Goal: Task Accomplishment & Management: Manage account settings

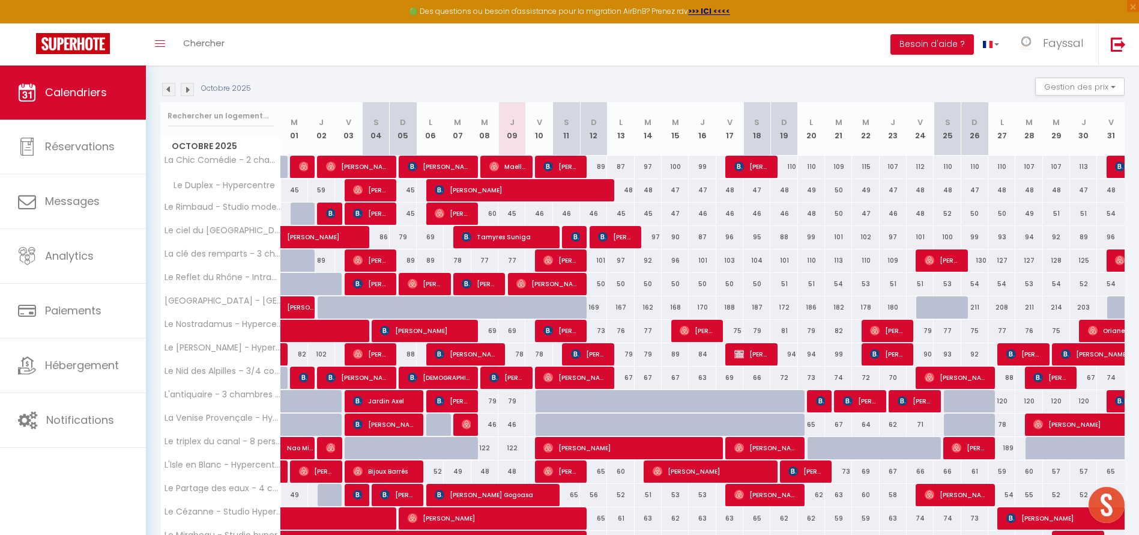
scroll to position [118, 0]
click at [1105, 83] on button "Gestion des prix" at bounding box center [1080, 86] width 89 height 18
click at [1090, 86] on button "Gestion des prix" at bounding box center [1080, 86] width 89 height 18
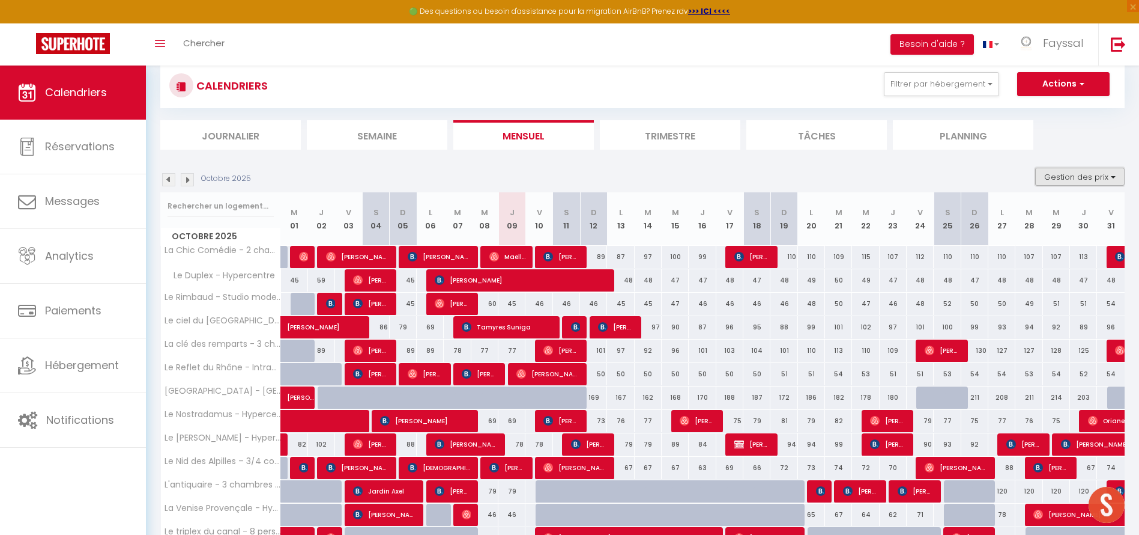
scroll to position [0, 0]
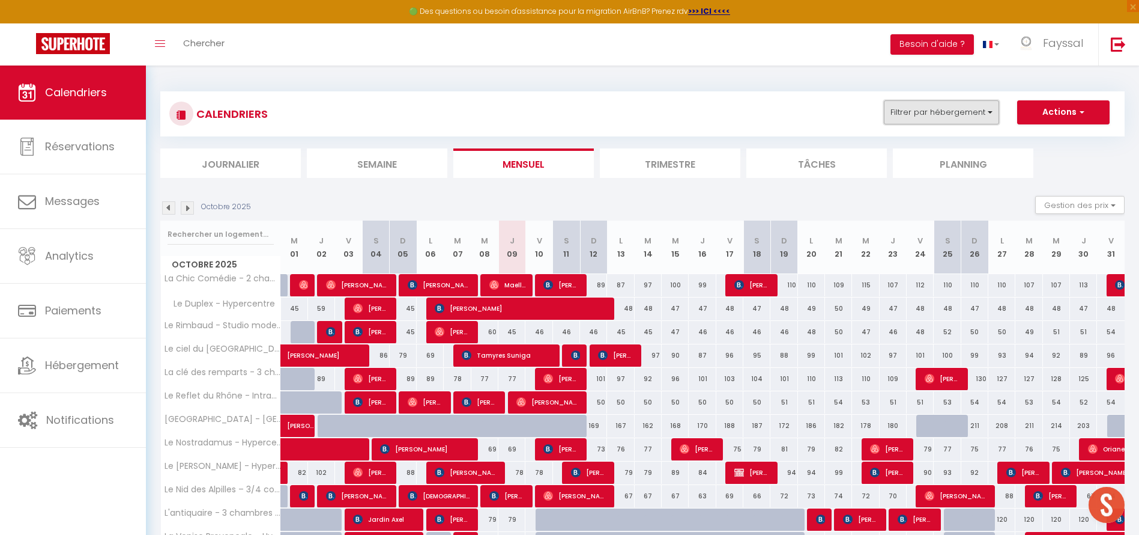
click at [978, 110] on button "Filtrer par hébergement" at bounding box center [941, 112] width 115 height 24
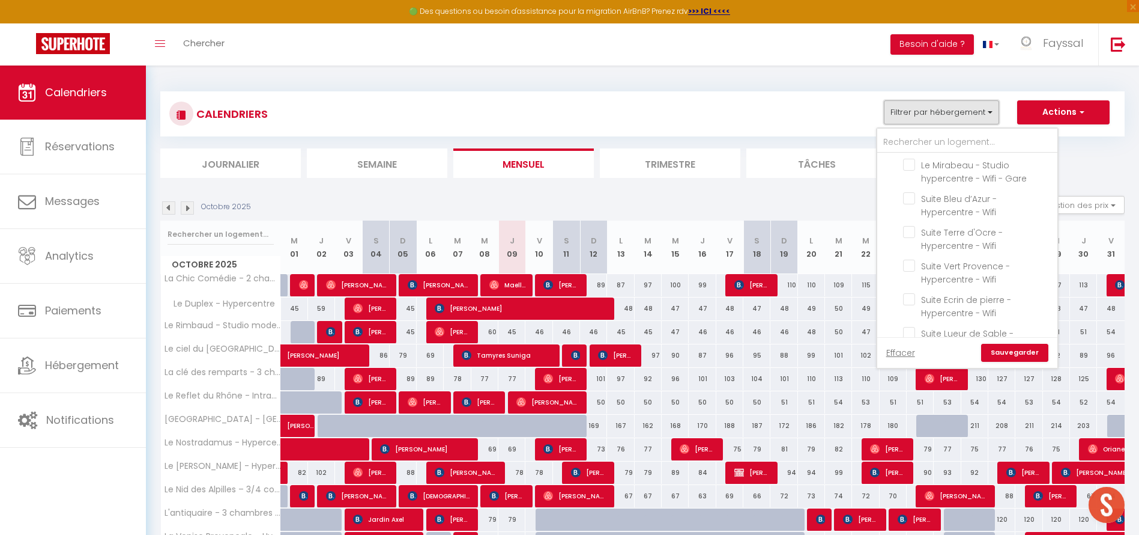
scroll to position [641, 0]
click at [909, 282] on input "Suite Lueur de Sable - Hypercentre - Wifi" at bounding box center [978, 288] width 150 height 12
checkbox input "true"
checkbox input "false"
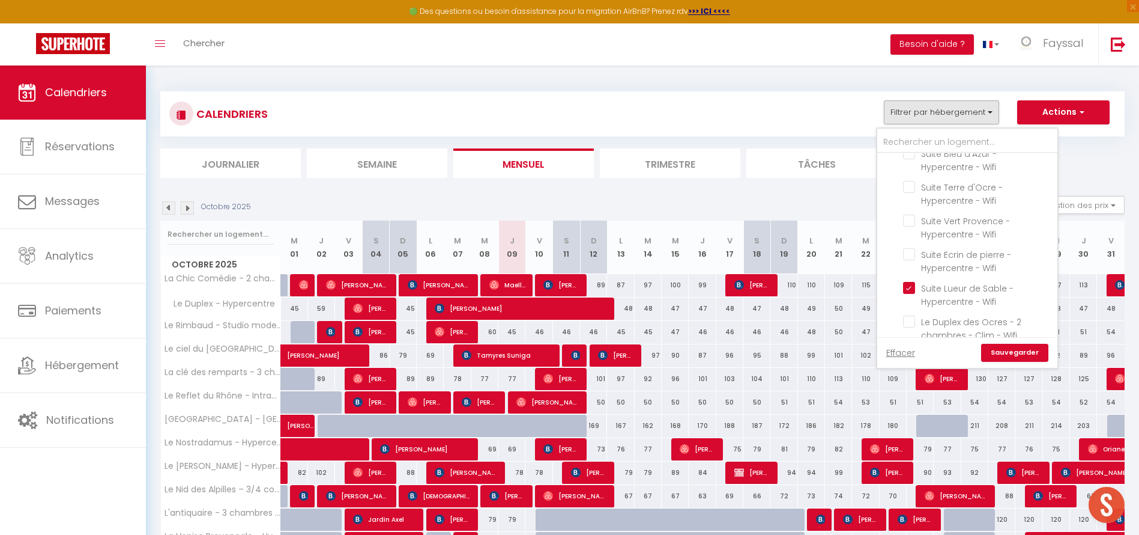
checkbox input "false"
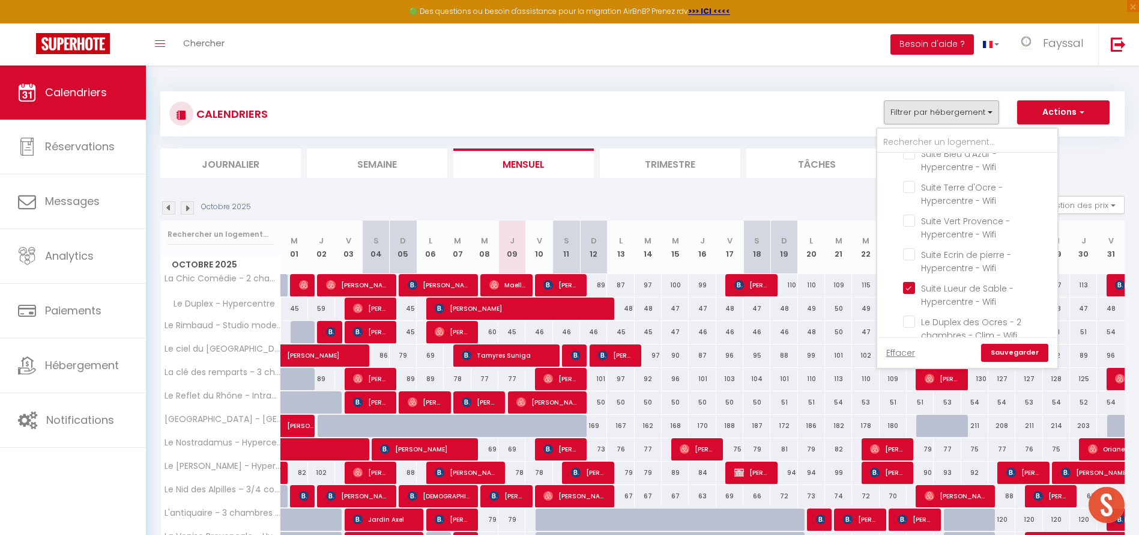
checkbox input "false"
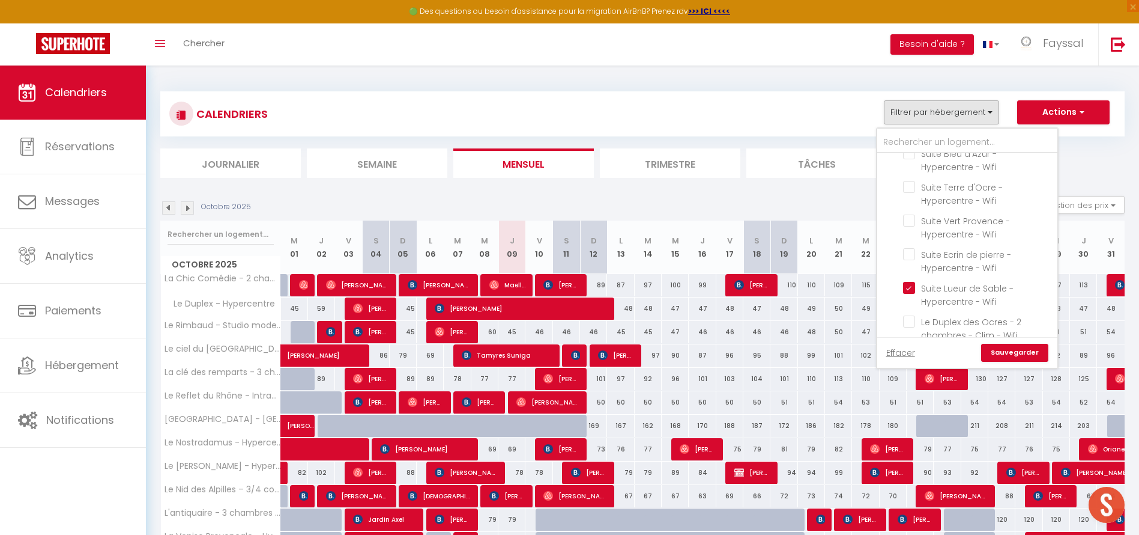
checkbox input "false"
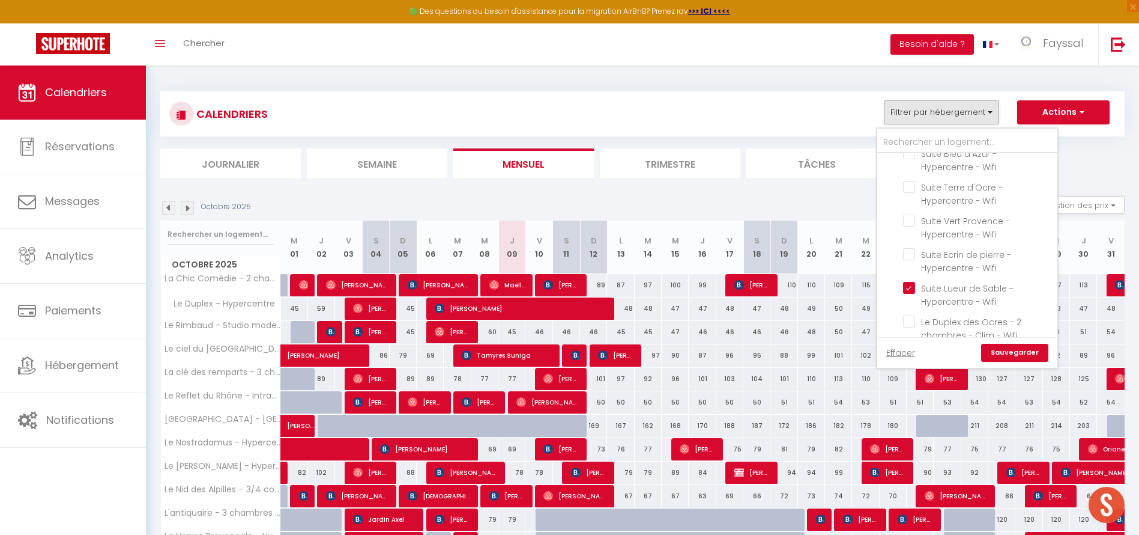
checkbox input "false"
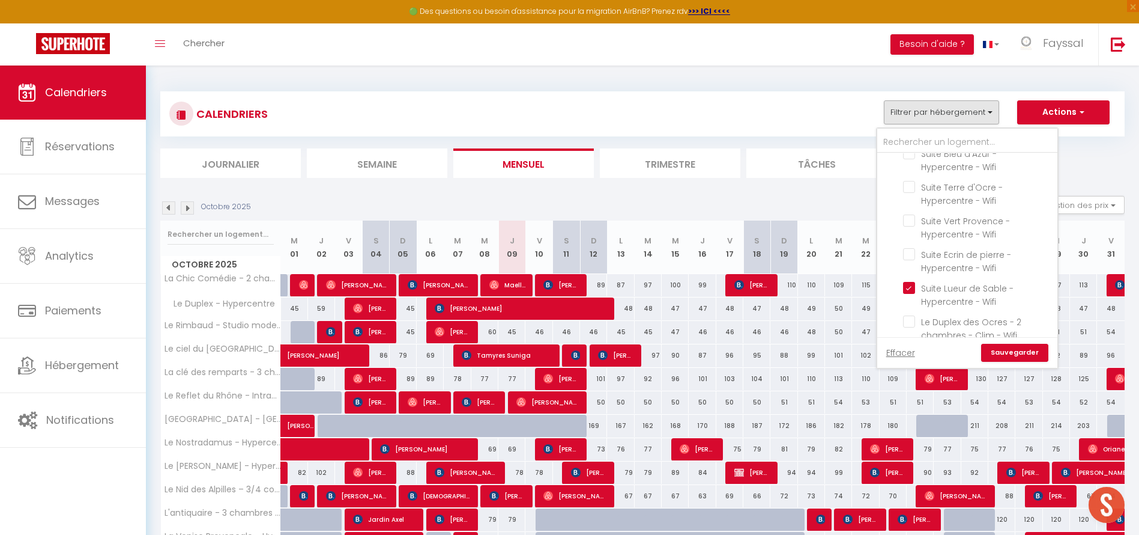
checkbox input "false"
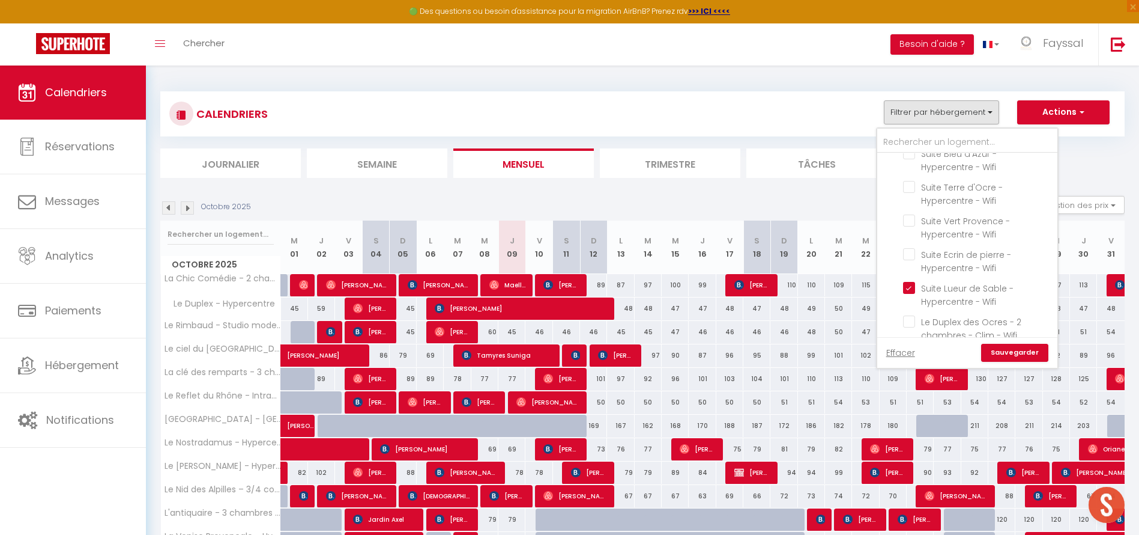
checkbox input "false"
click at [909, 248] on input "Suite Ecrin de pierre - Hypercentre - Wifi" at bounding box center [978, 254] width 150 height 12
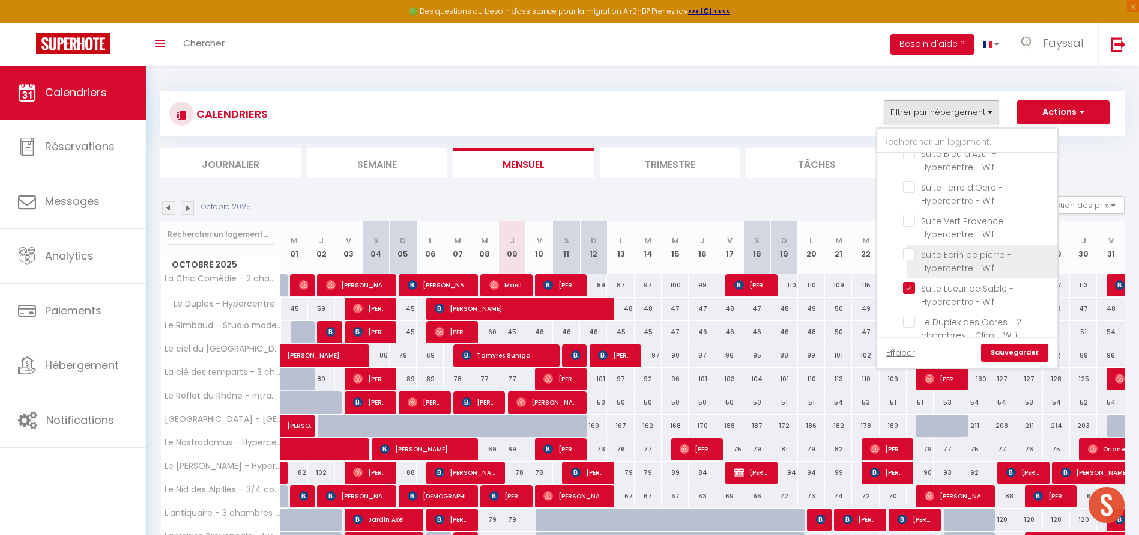
checkbox input "true"
checkbox input "false"
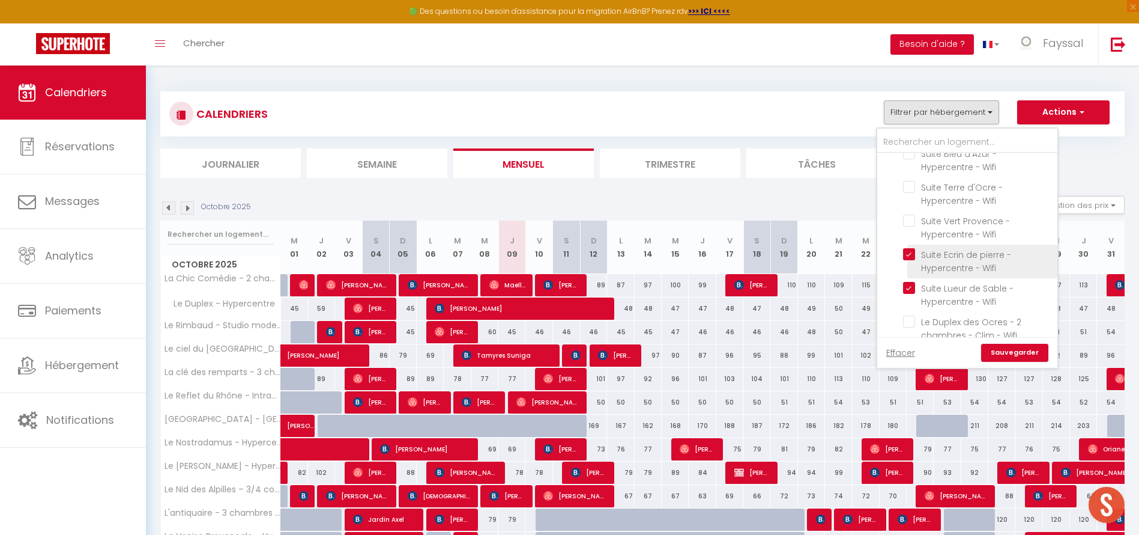
checkbox input "false"
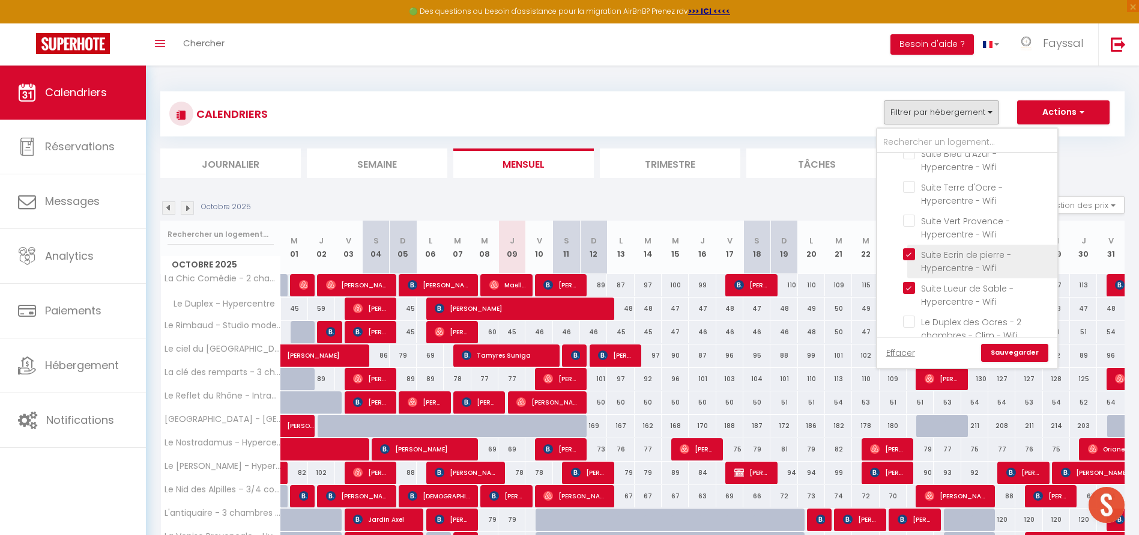
checkbox input "false"
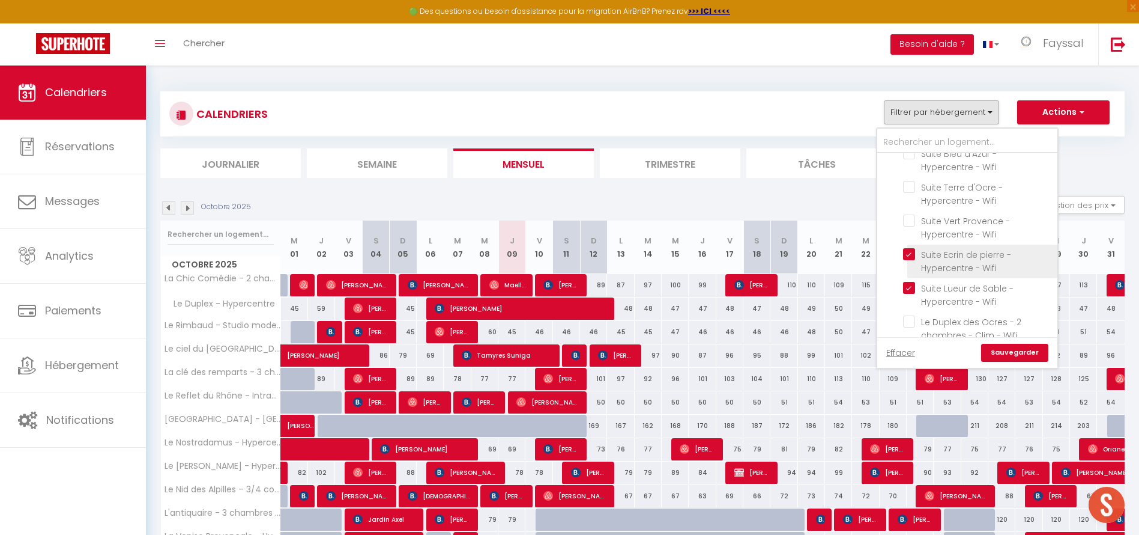
checkbox input "false"
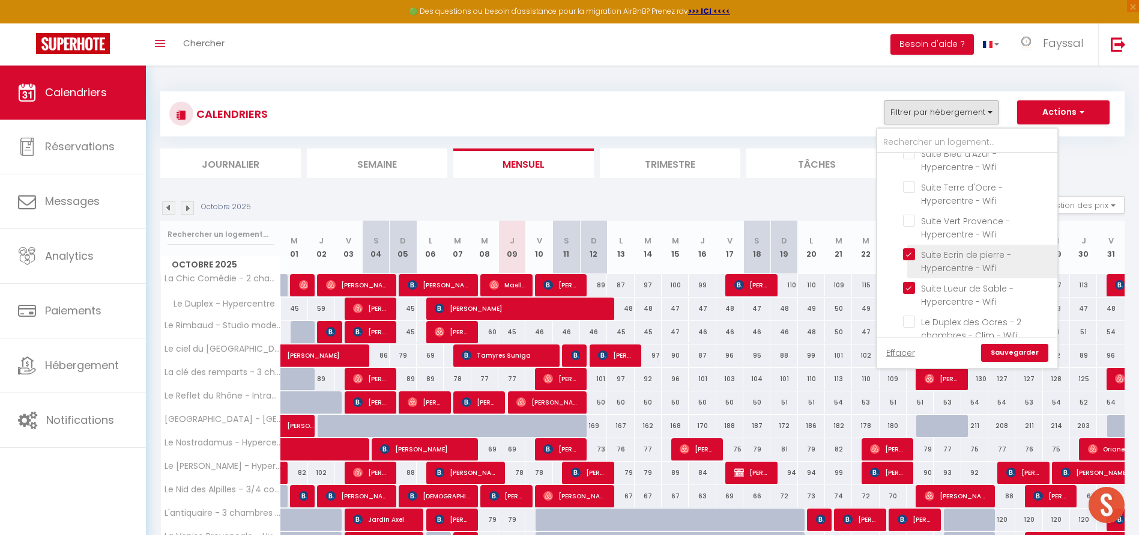
checkbox input "false"
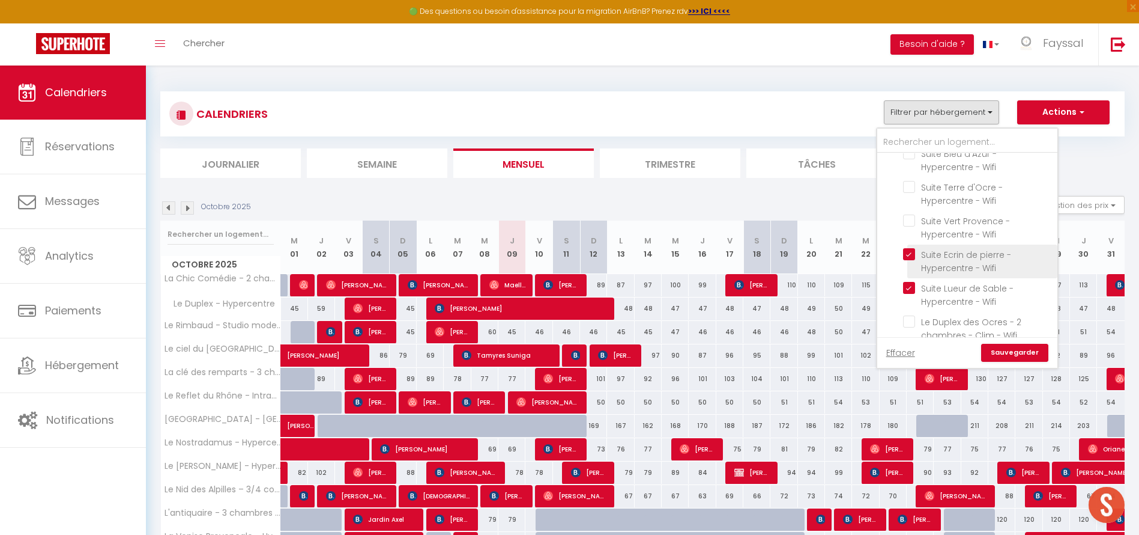
checkbox input "false"
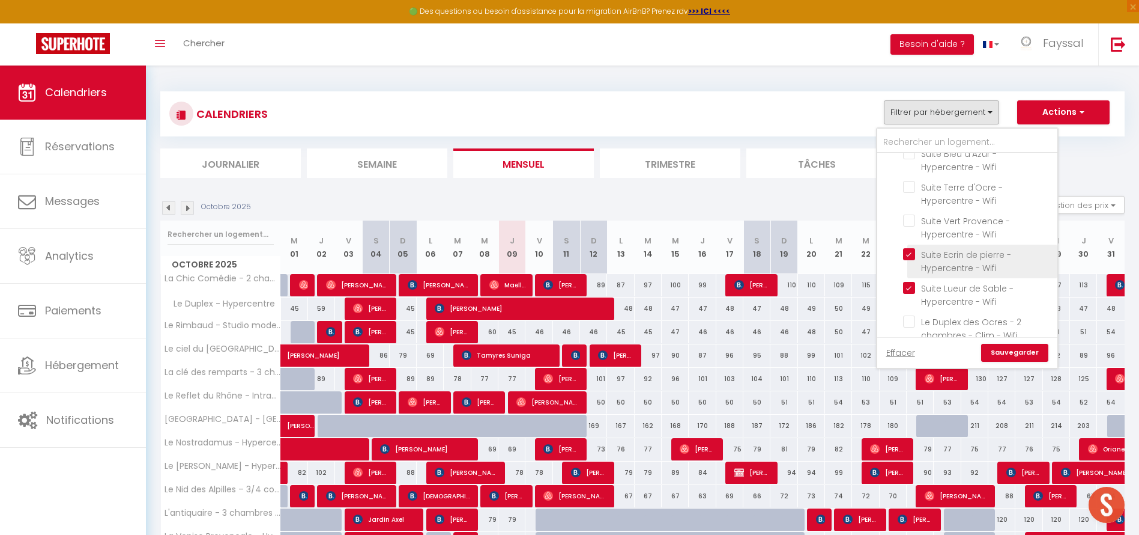
checkbox input "false"
click at [909, 214] on input "Suite Vert Provence - Hypercentre - Wifi" at bounding box center [978, 220] width 150 height 12
checkbox input "true"
checkbox input "false"
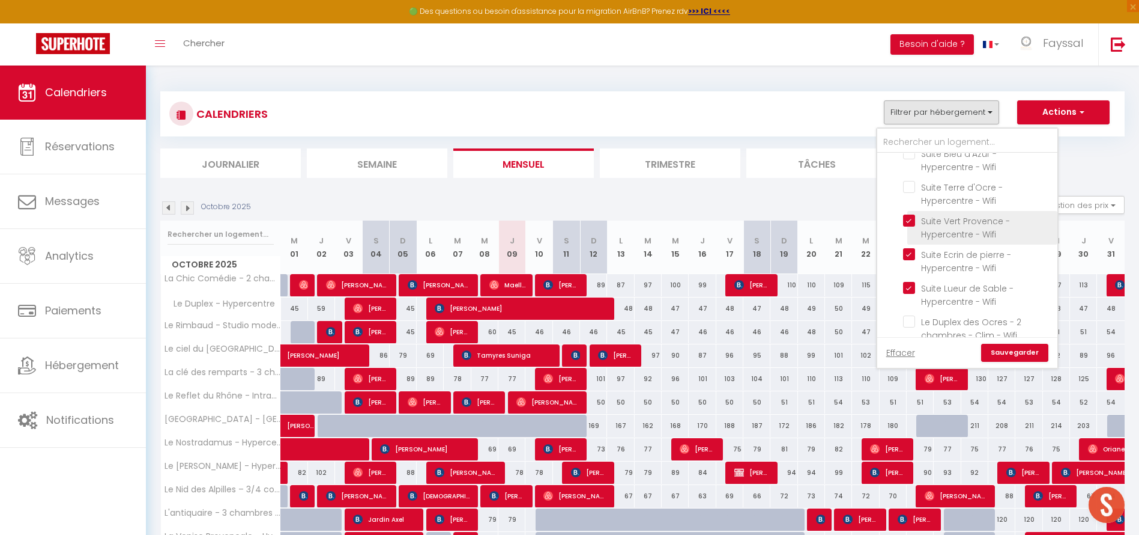
checkbox input "false"
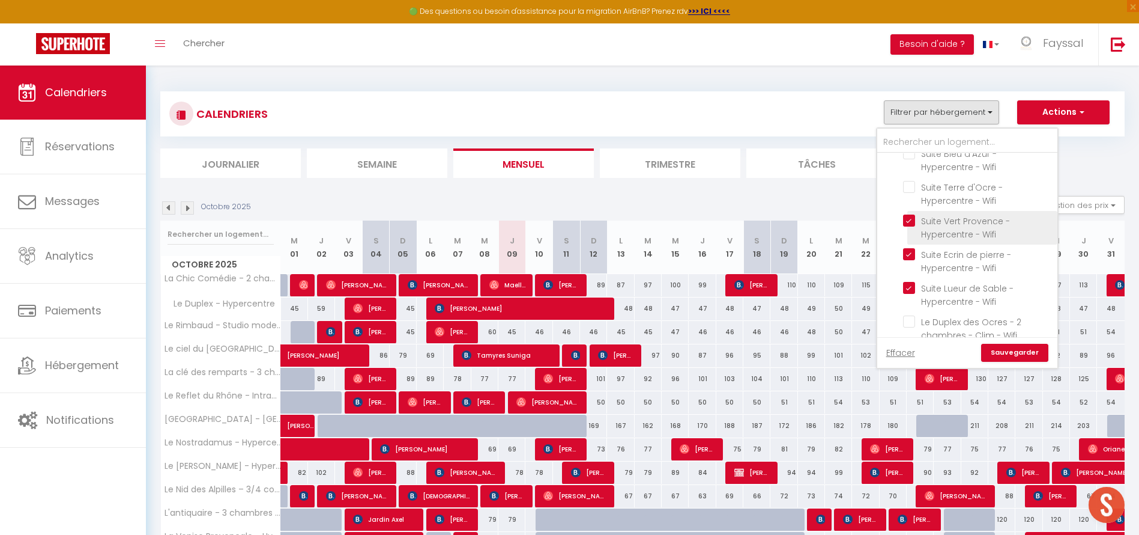
checkbox input "false"
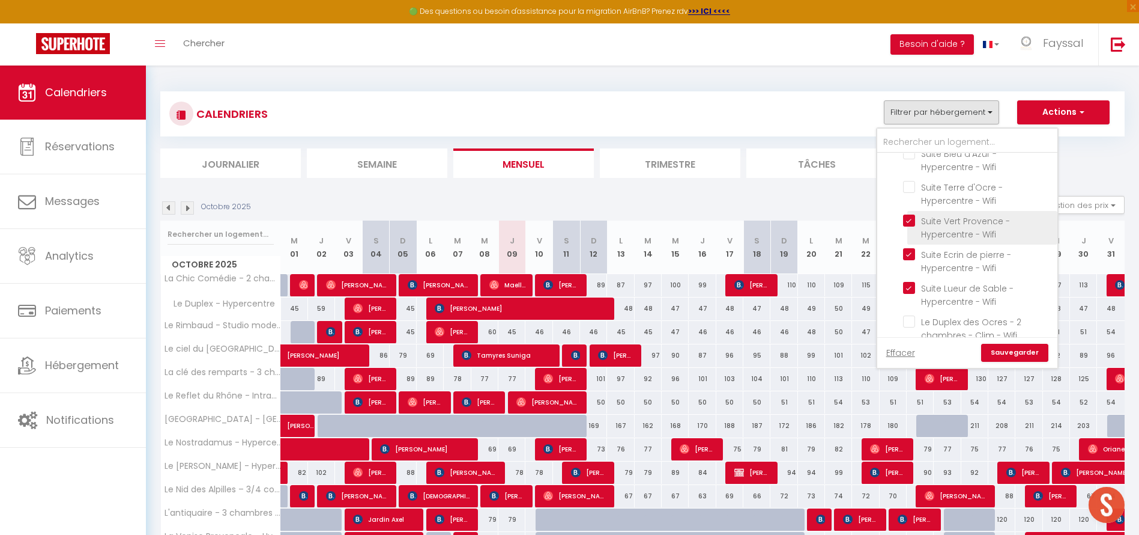
checkbox input "false"
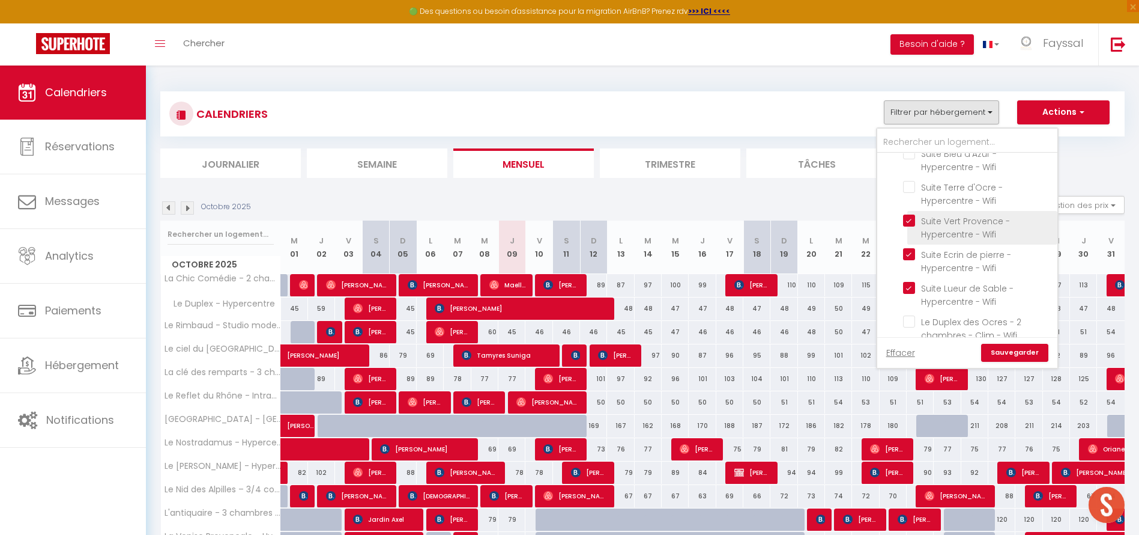
checkbox input "false"
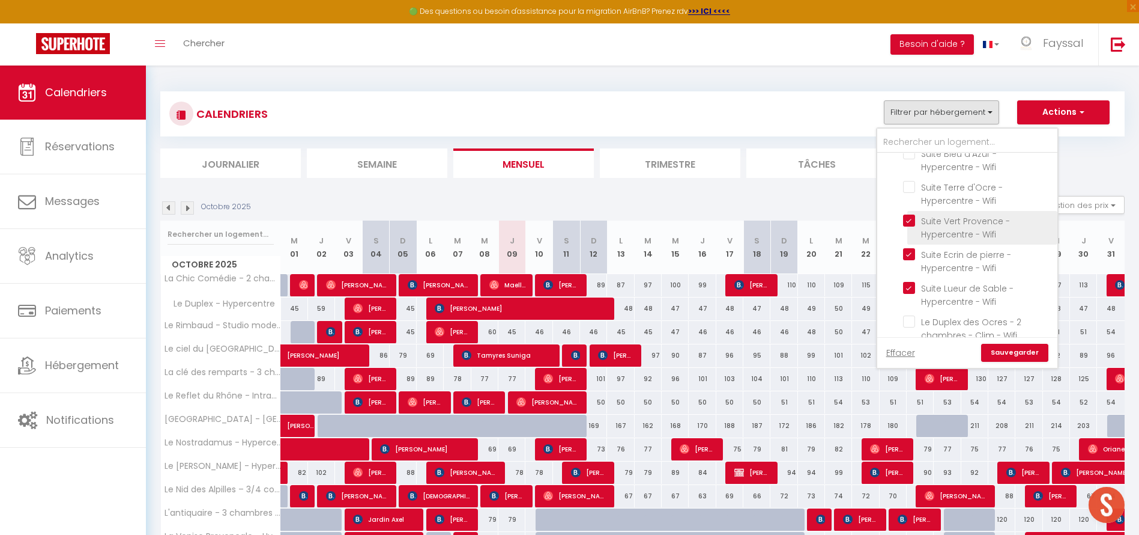
checkbox input "false"
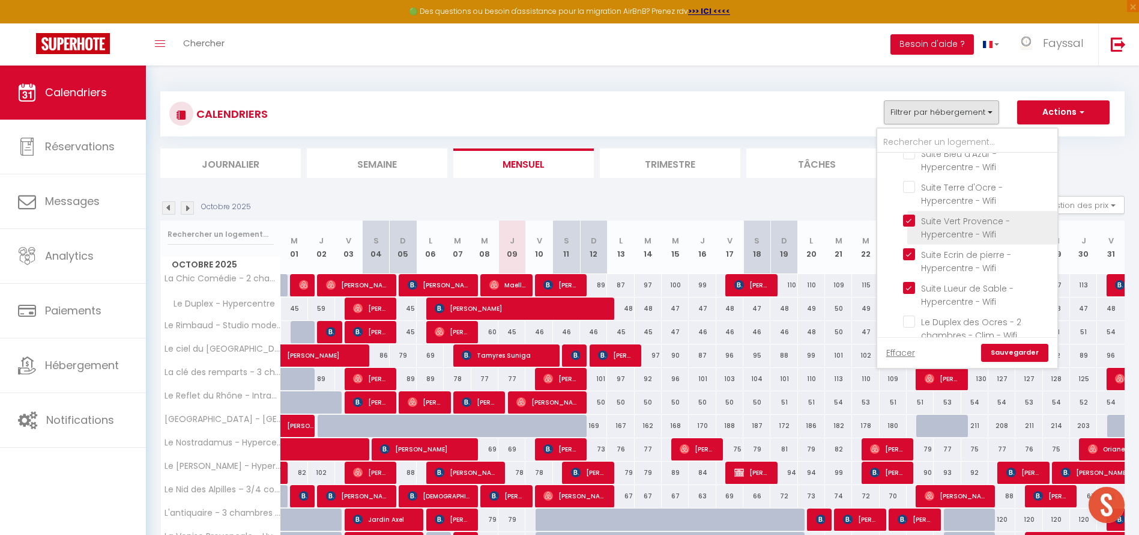
checkbox input "false"
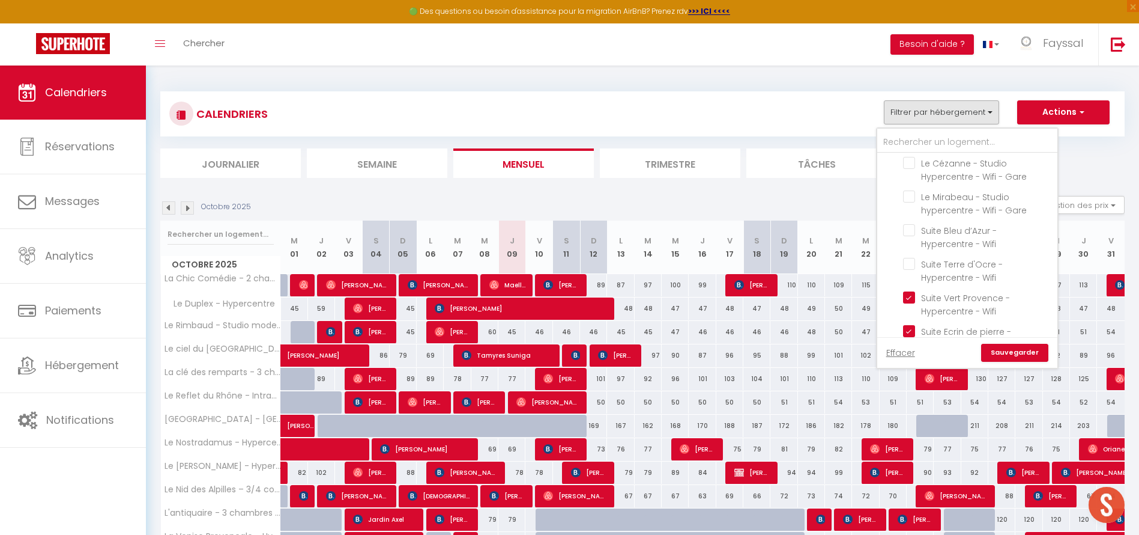
scroll to position [556, 0]
click at [912, 266] on input "Suite Terre d'Ocre - Hypercentre - Wifi" at bounding box center [978, 272] width 150 height 12
checkbox input "true"
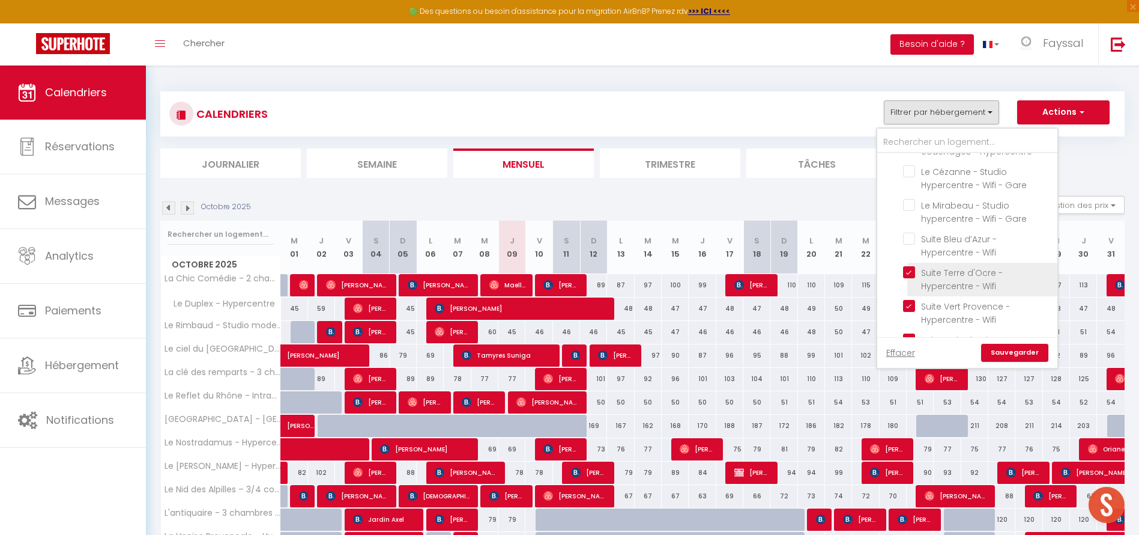
checkbox input "false"
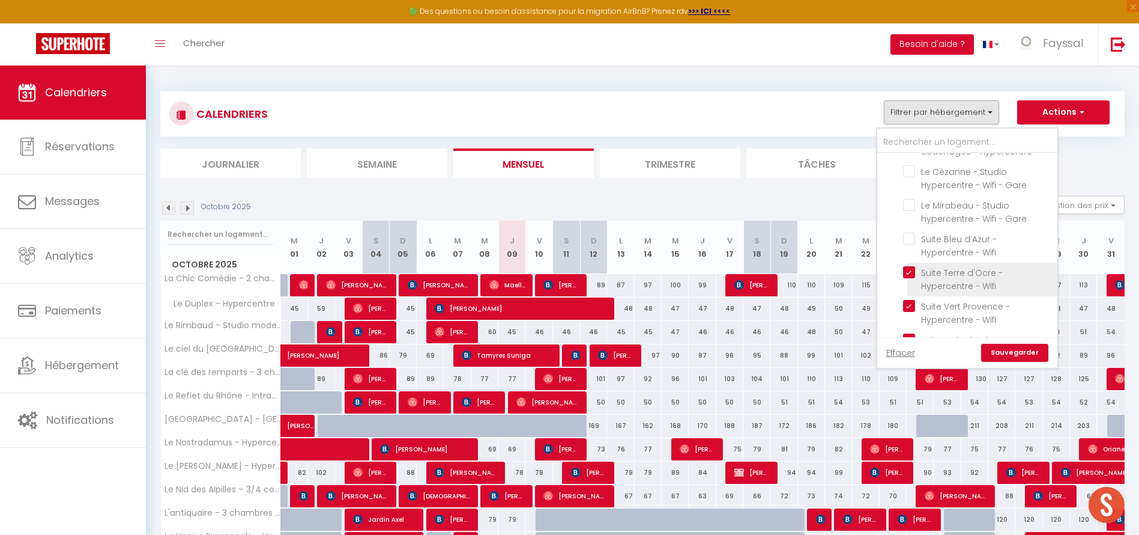
checkbox input "false"
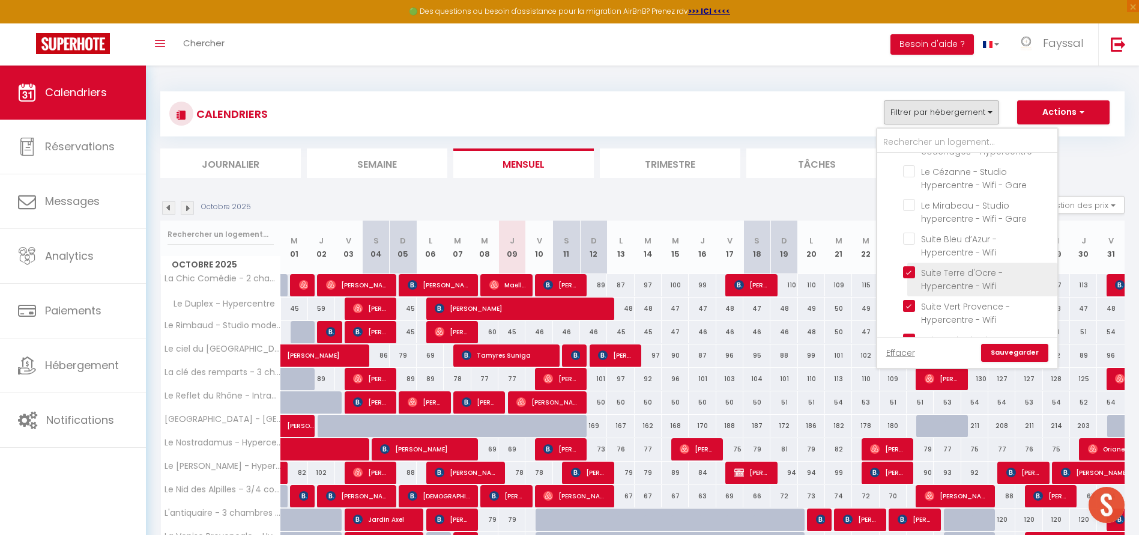
checkbox input "false"
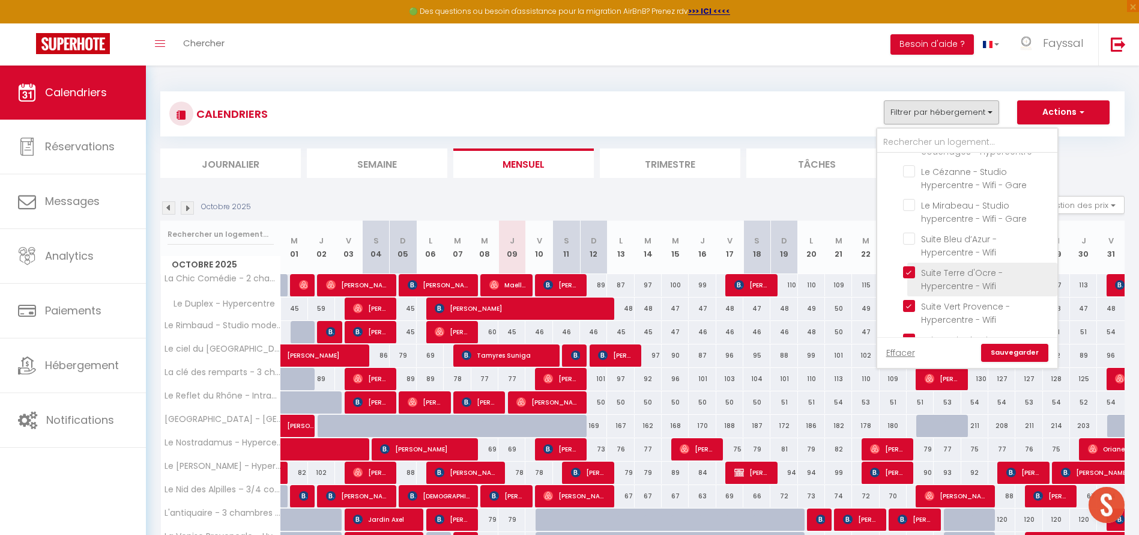
checkbox input "false"
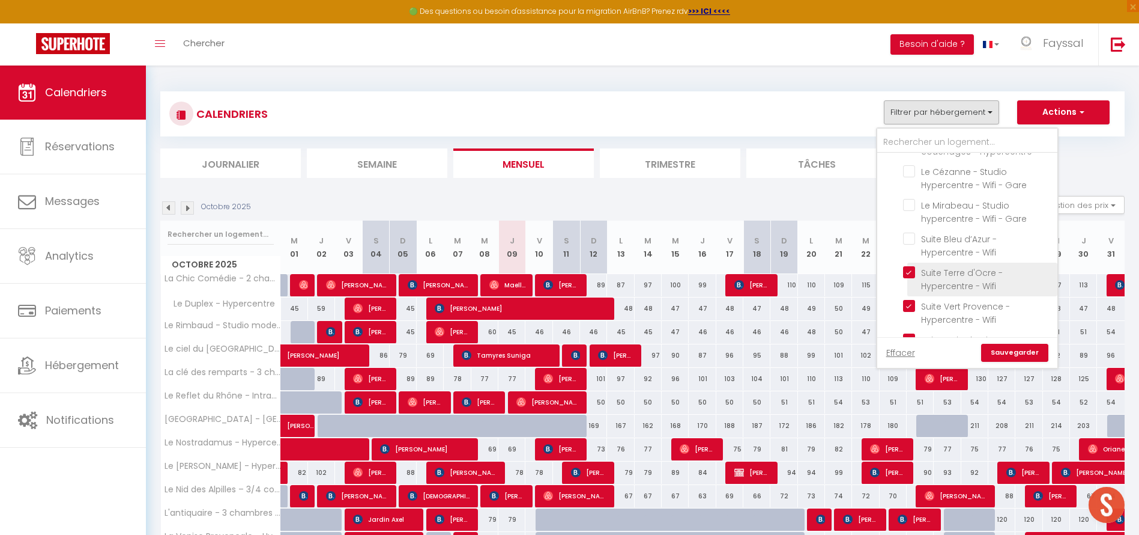
checkbox input "false"
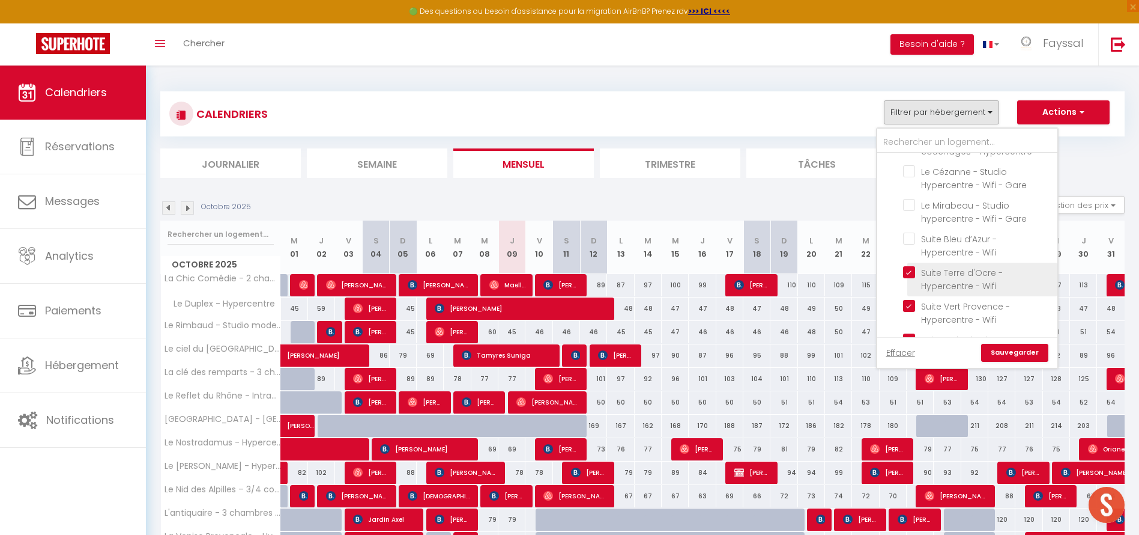
checkbox input "false"
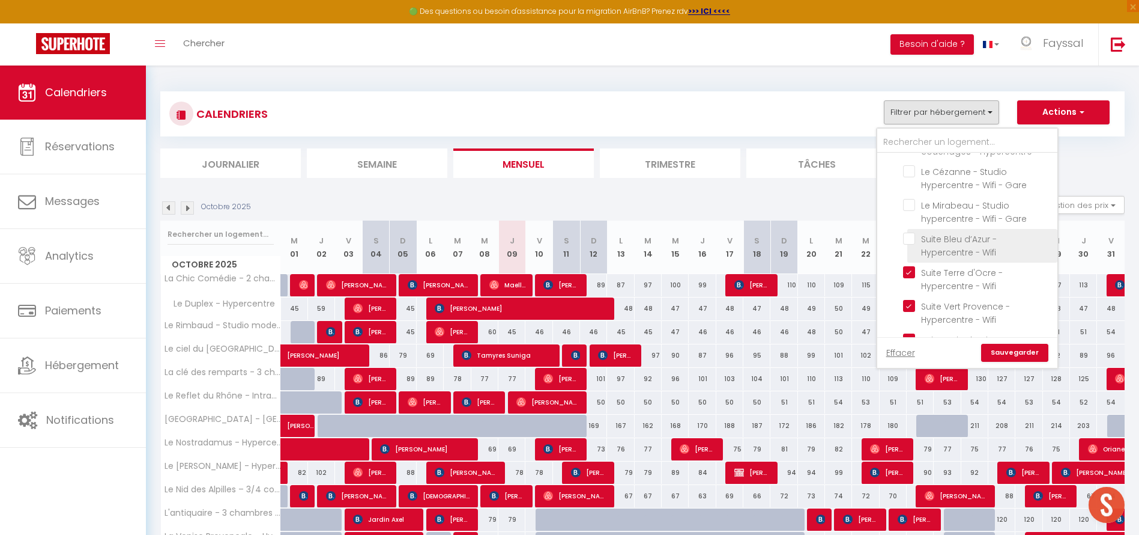
click at [909, 232] on input "Suite Bleu d’Azur - Hypercentre - Wifi" at bounding box center [978, 238] width 150 height 12
checkbox input "true"
checkbox input "false"
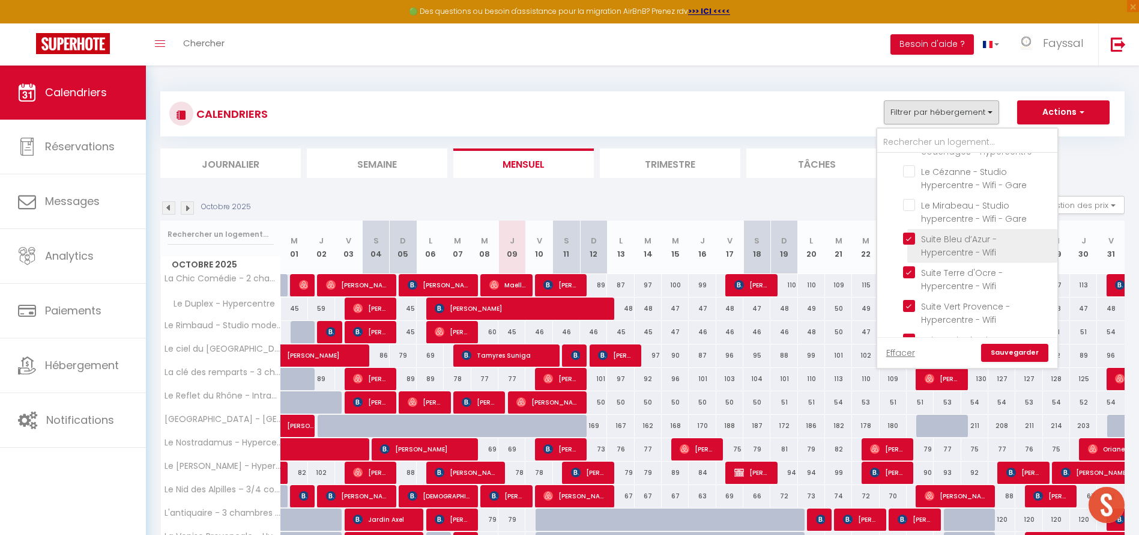
checkbox input "false"
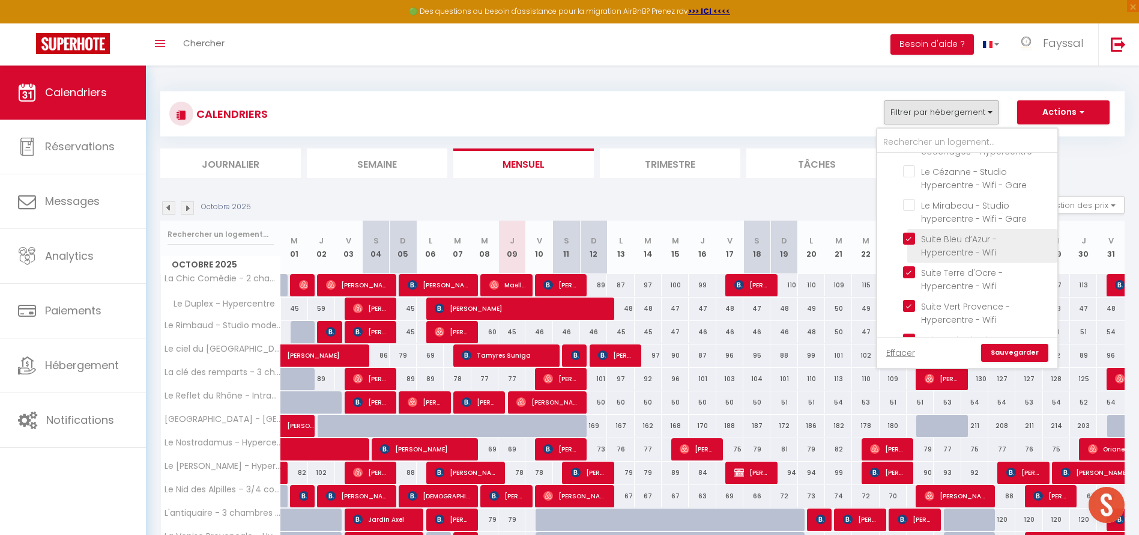
checkbox input "false"
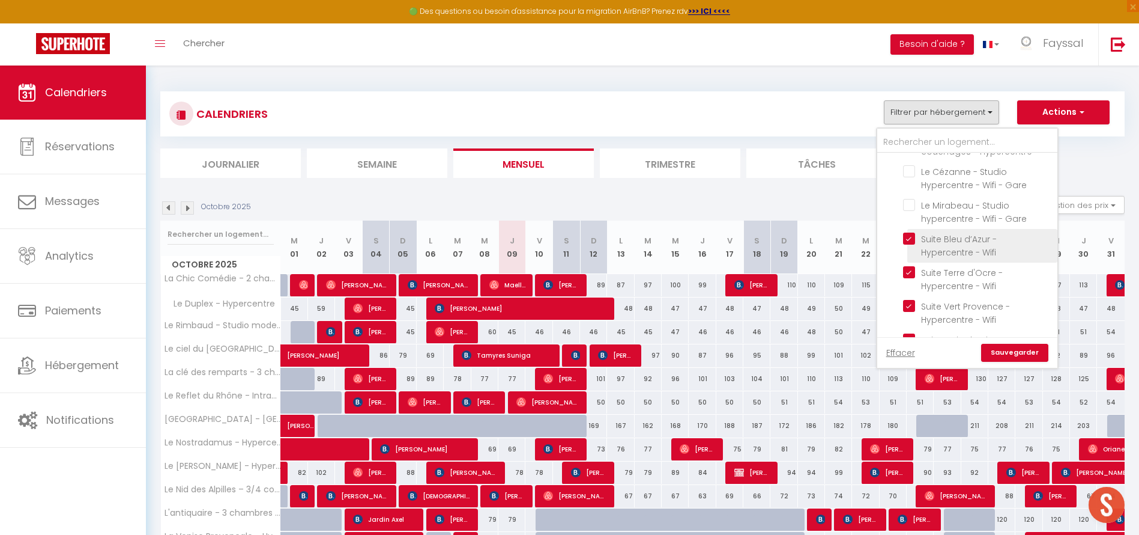
checkbox input "false"
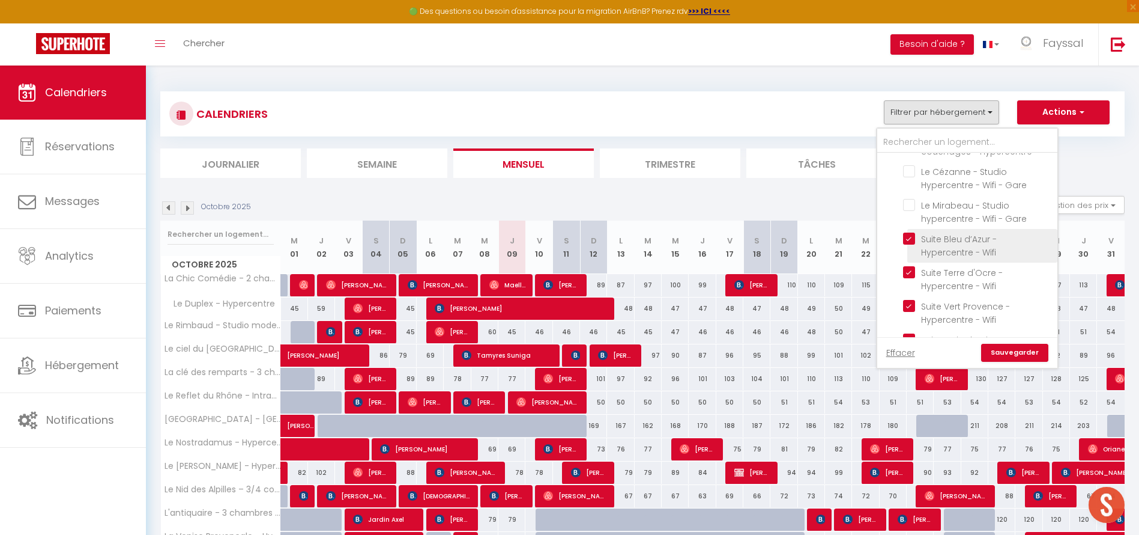
checkbox input "false"
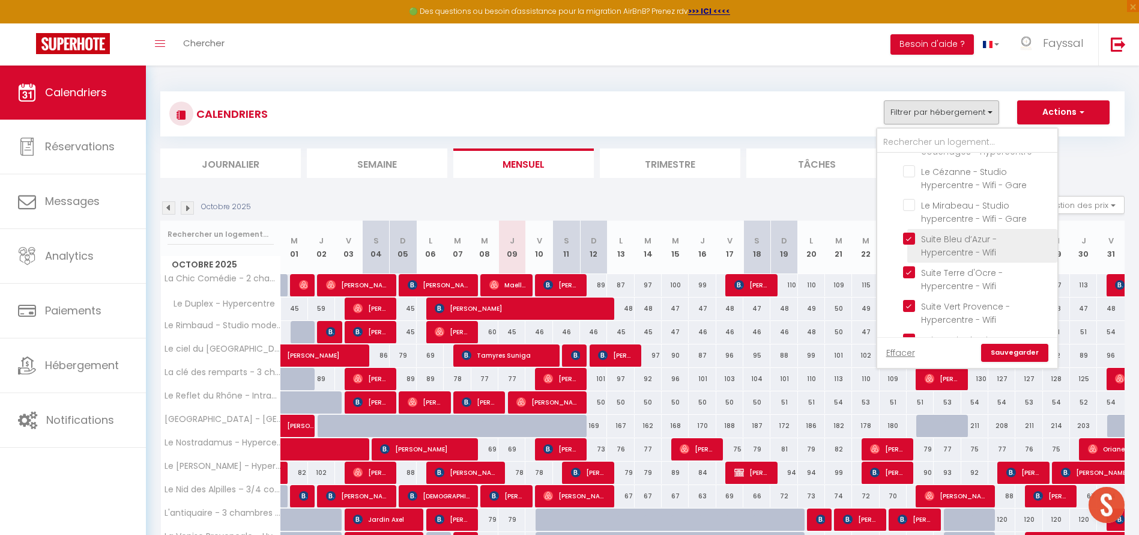
checkbox input "false"
click at [1031, 350] on link "Sauvegarder" at bounding box center [1014, 353] width 67 height 18
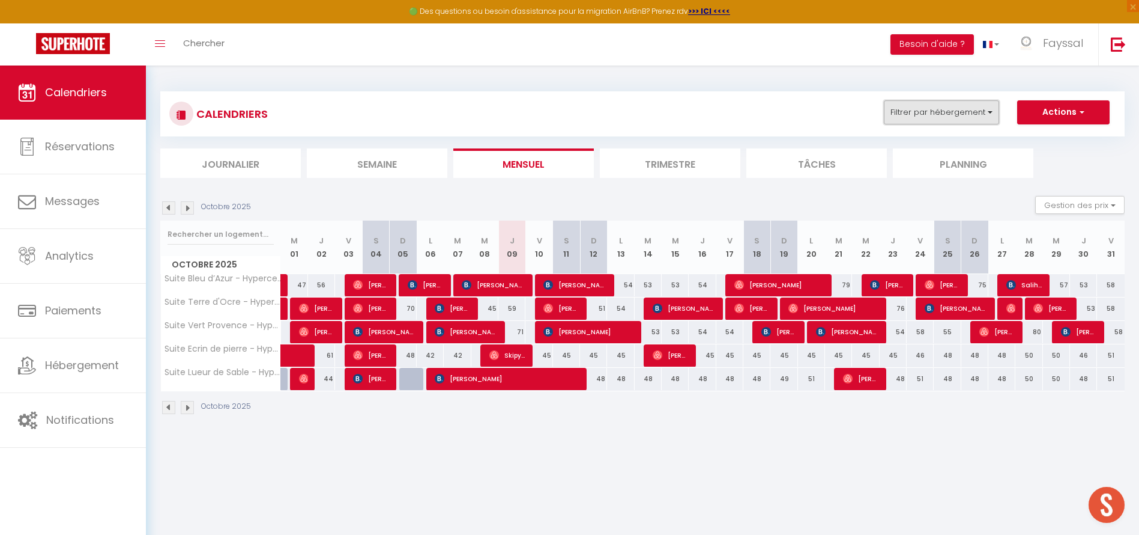
click at [953, 114] on button "Filtrer par hébergement" at bounding box center [941, 112] width 115 height 24
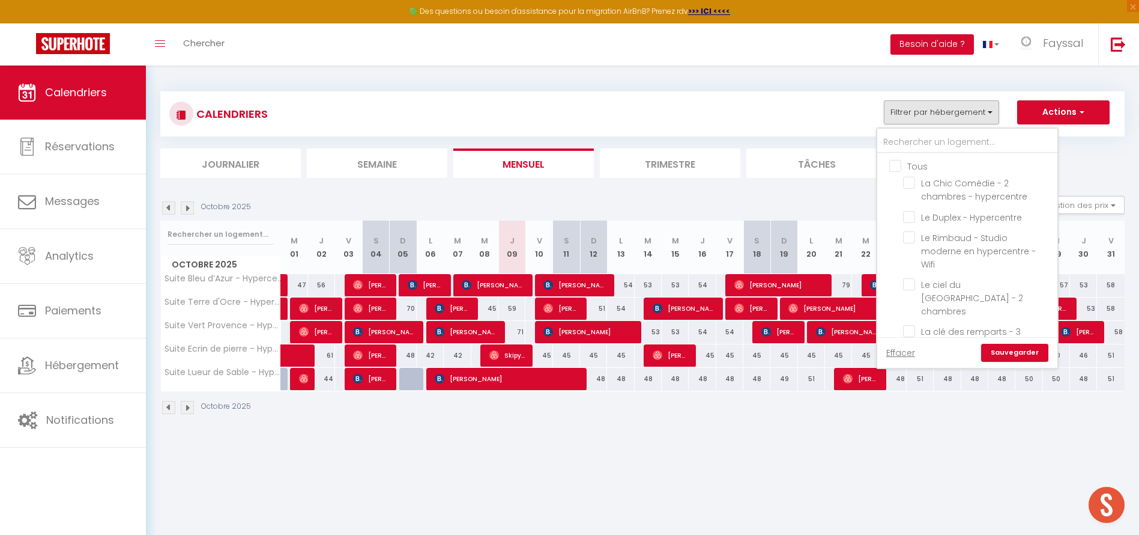
click at [900, 166] on input "Tous" at bounding box center [980, 165] width 180 height 12
checkbox input "true"
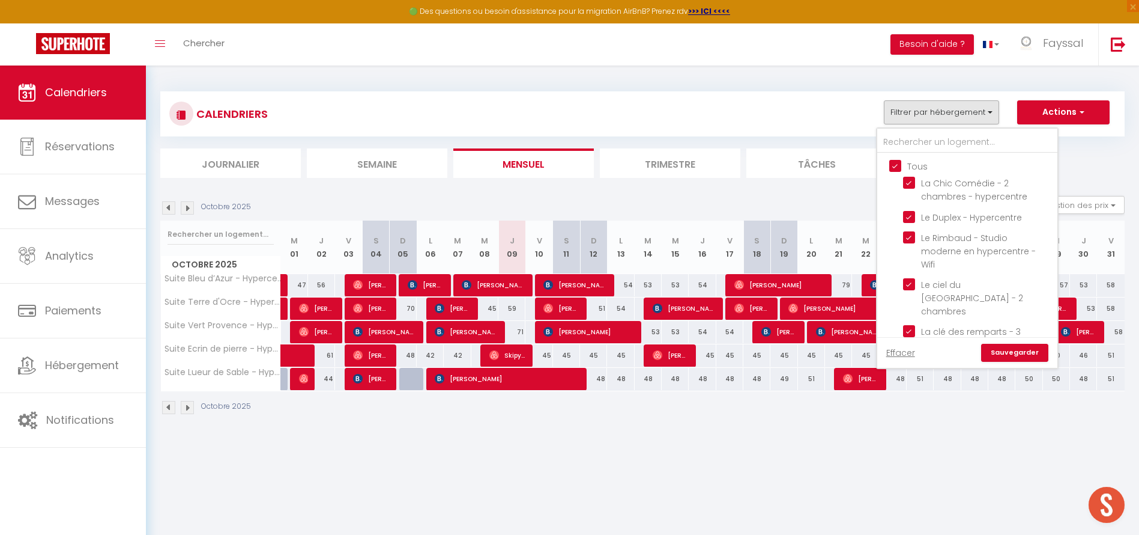
checkbox input "true"
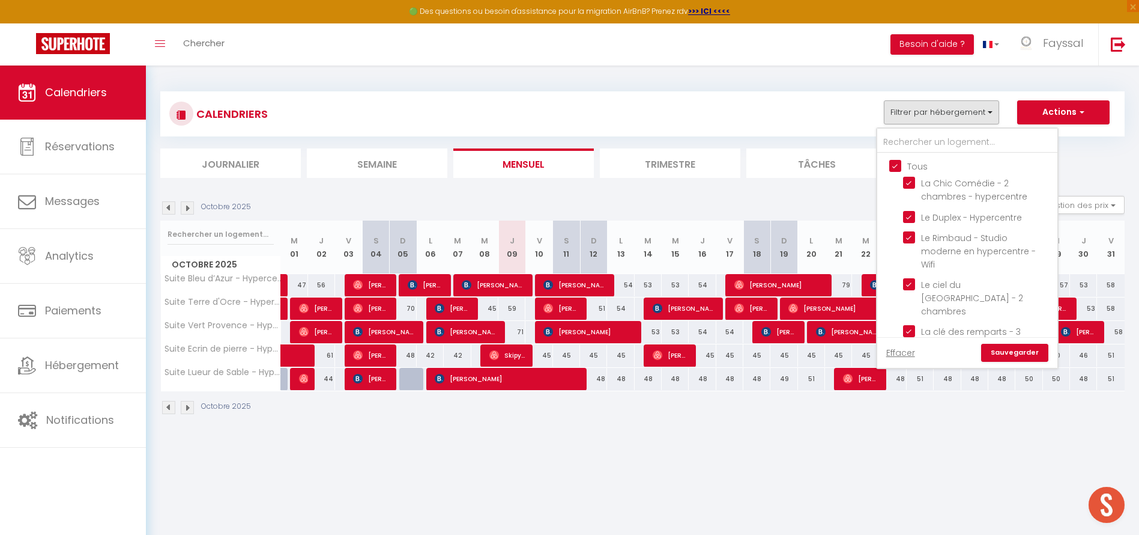
checkbox input "true"
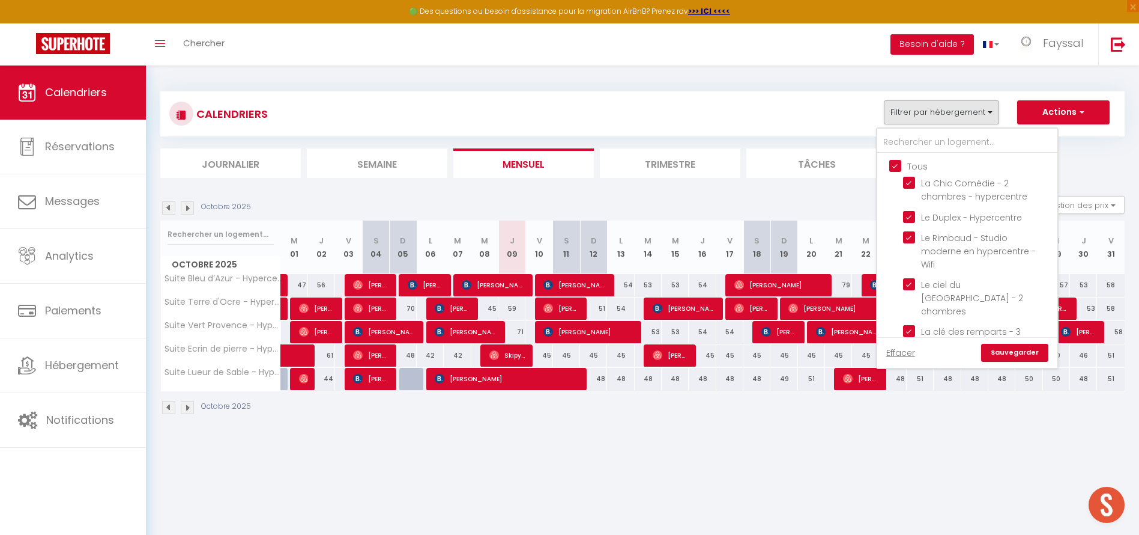
checkbox input "true"
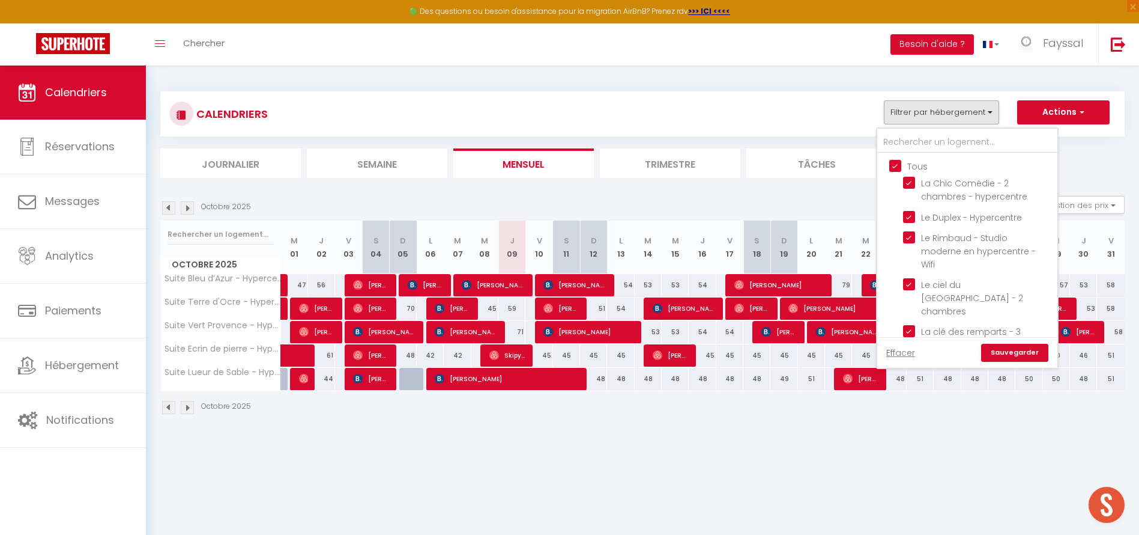
checkbox input "true"
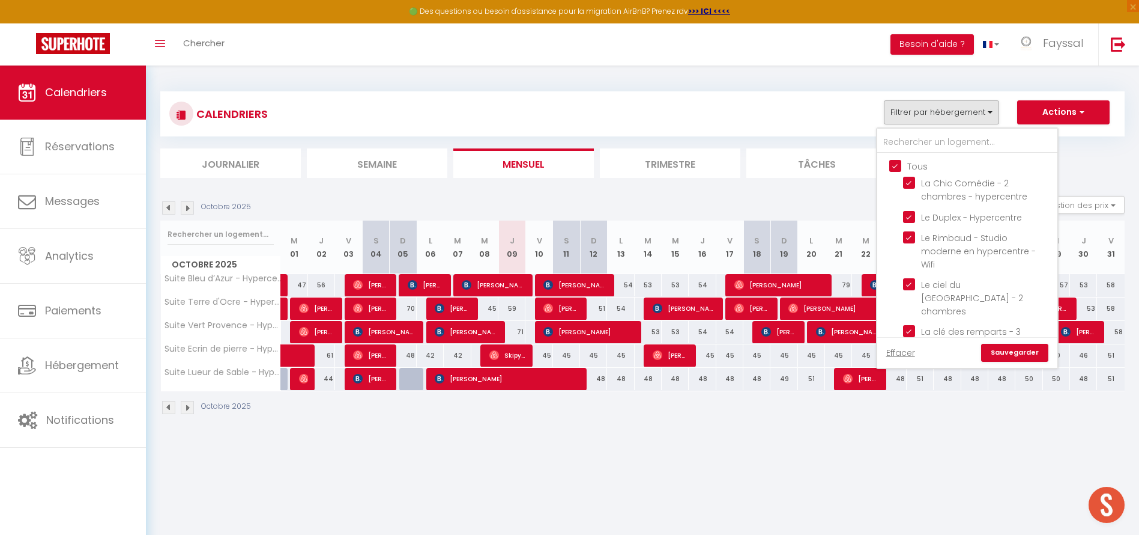
checkbox input "true"
click at [1007, 348] on link "Sauvegarder" at bounding box center [1014, 353] width 67 height 18
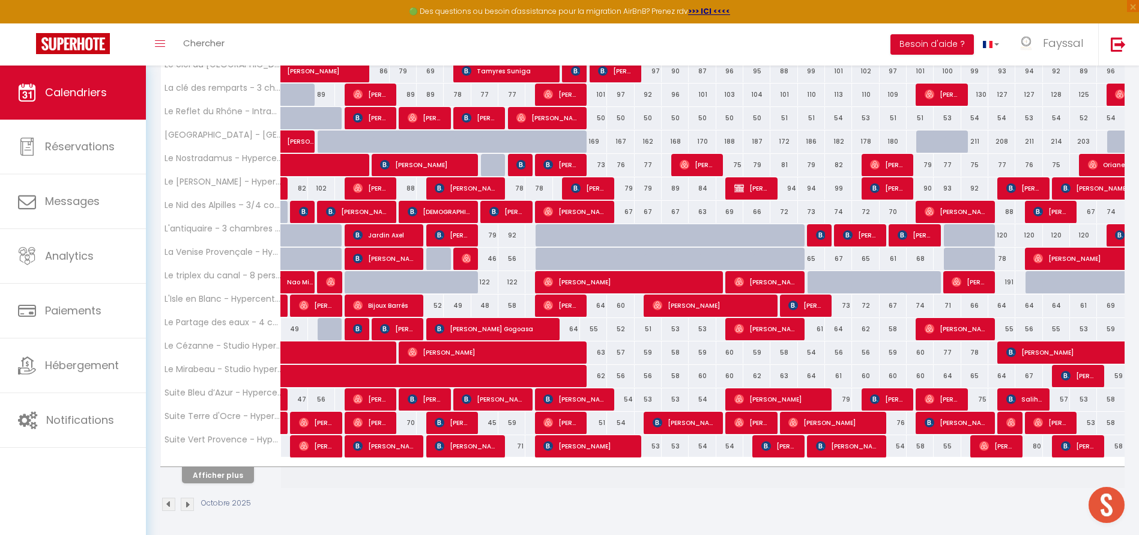
scroll to position [287, 0]
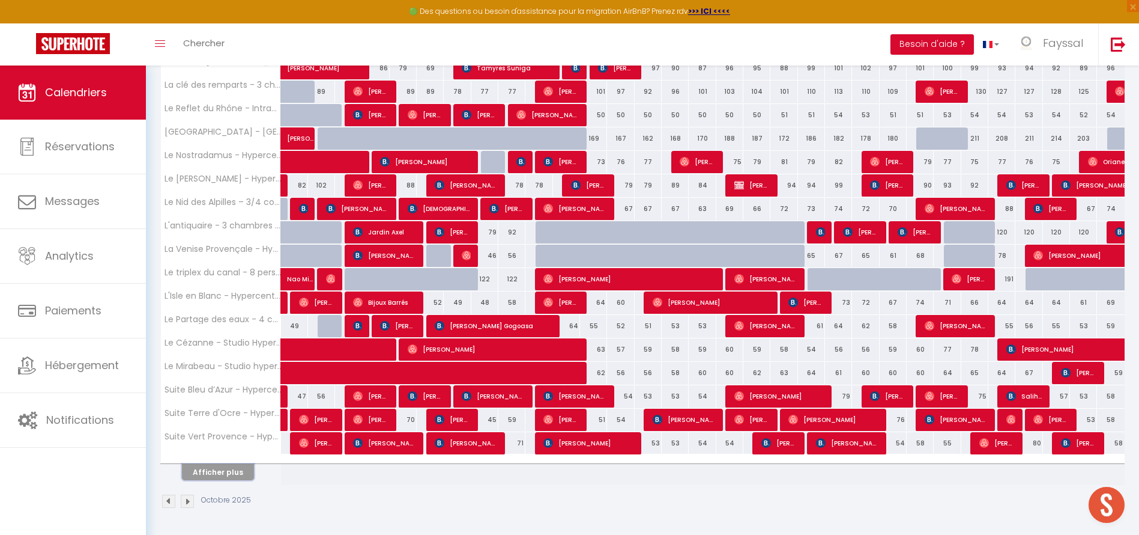
click at [239, 465] on button "Afficher plus" at bounding box center [218, 472] width 72 height 16
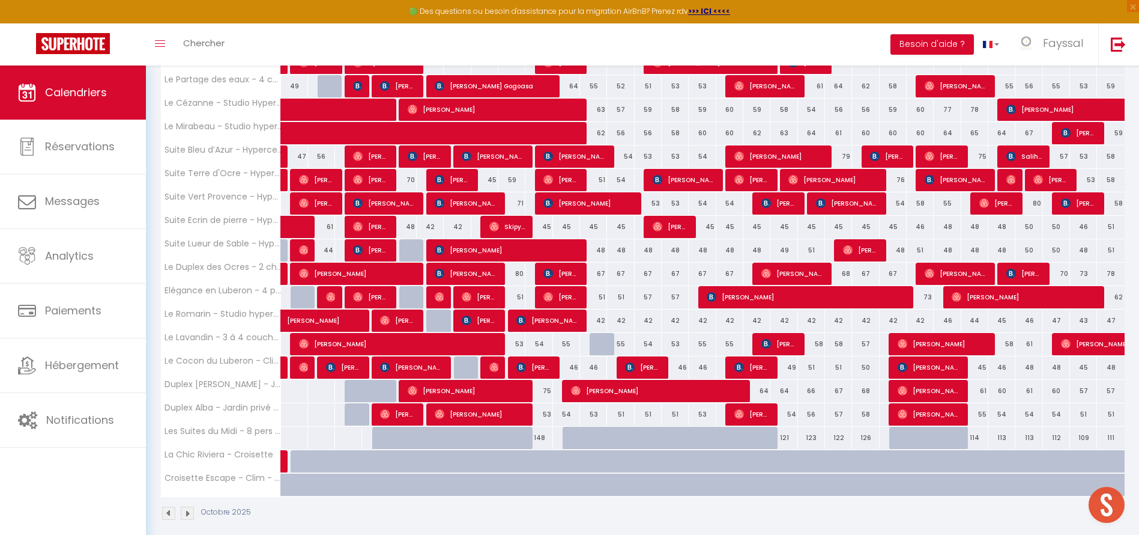
scroll to position [527, 0]
click at [607, 345] on div "55" at bounding box center [620, 343] width 27 height 22
type input "55"
type input "Lun 13 Octobre 2025"
type input "[DATE]"
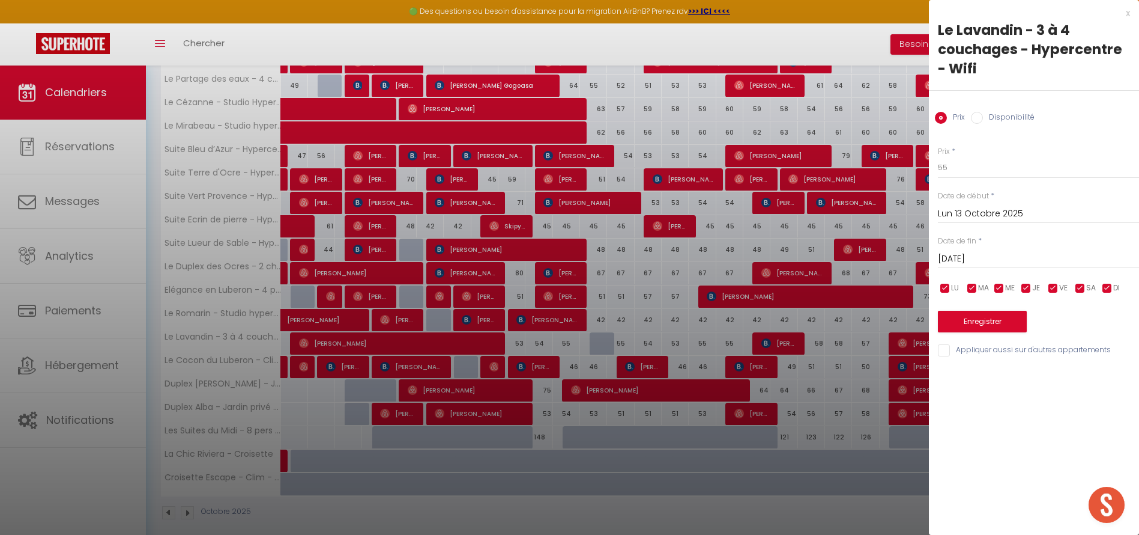
click at [599, 363] on div at bounding box center [569, 267] width 1139 height 535
